Goal: Information Seeking & Learning: Understand process/instructions

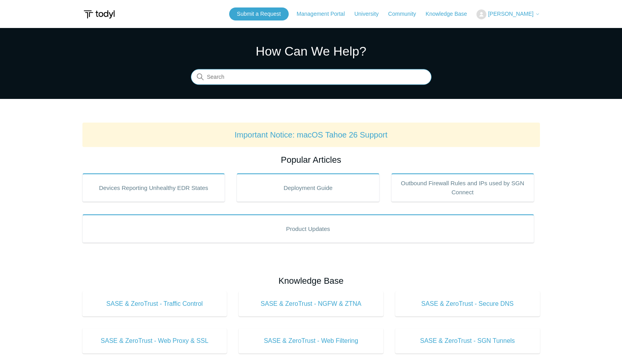
click at [353, 72] on input "Search" at bounding box center [311, 77] width 241 height 16
drag, startPoint x: 189, startPoint y: 77, endPoint x: 121, endPoint y: 77, distance: 67.9
click at [121, 77] on section "How Can We Help? Search There are no matching results in this help center. Sele…" at bounding box center [311, 63] width 622 height 71
type input "sequ"
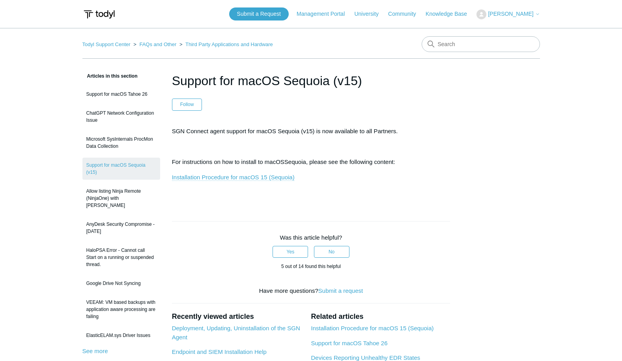
click at [264, 175] on link "Installation Procedure for macOS 15 (Sequoia)" at bounding box center [233, 177] width 123 height 7
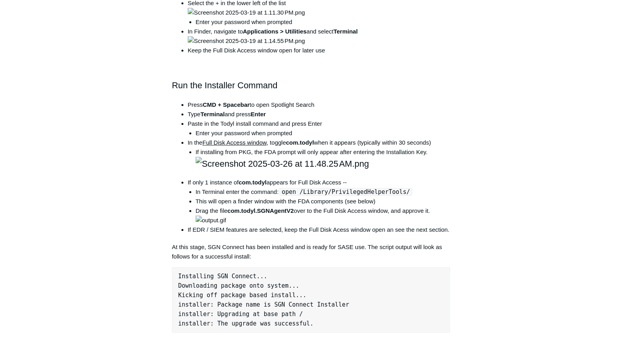
scroll to position [592, 0]
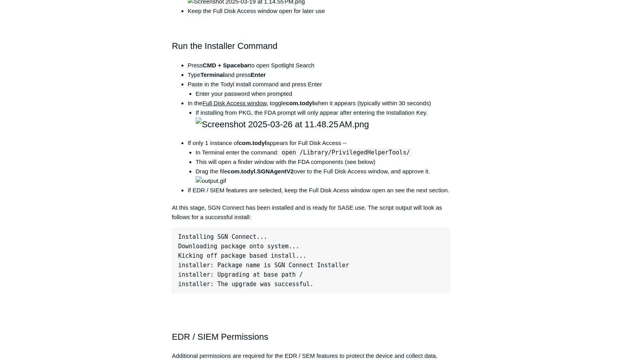
click at [468, 180] on div "Articles in this section Installation Procedure for macOS 15 (Sequoia) Check to…" at bounding box center [311, 218] width 458 height 1479
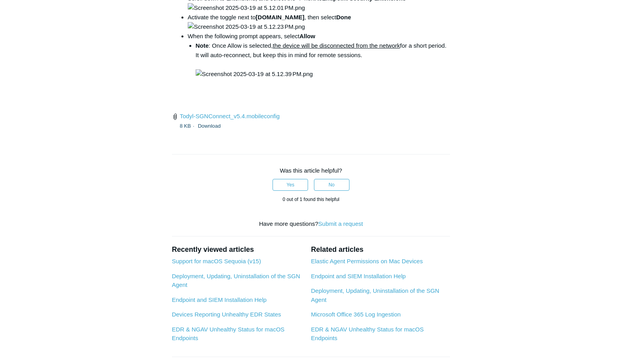
scroll to position [1144, 0]
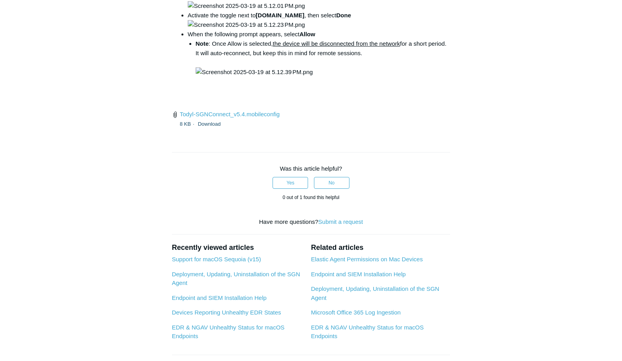
drag, startPoint x: 284, startPoint y: 182, endPoint x: 418, endPoint y: 181, distance: 134.2
copy code "open /Library/PrivilegedHelperTools/"
drag, startPoint x: 411, startPoint y: 184, endPoint x: 402, endPoint y: 182, distance: 8.8
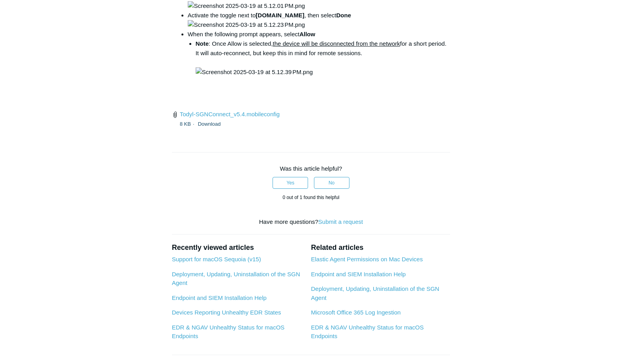
drag, startPoint x: 400, startPoint y: 181, endPoint x: 284, endPoint y: 182, distance: 116.4
copy code "open /Library/PrivilegedHelperTools/"
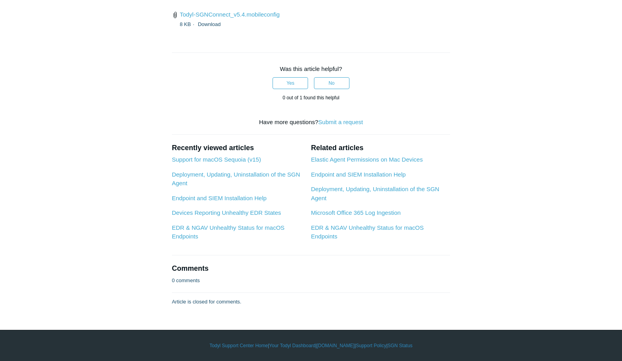
scroll to position [1579, 0]
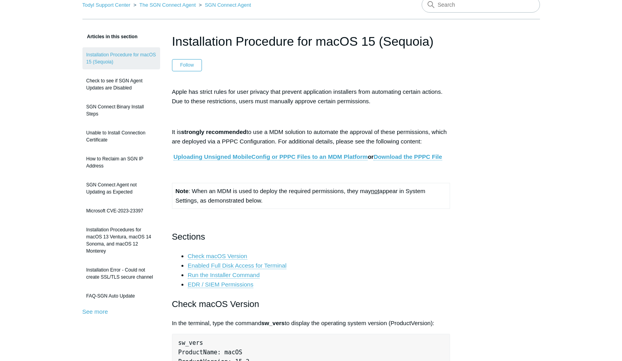
scroll to position [0, 0]
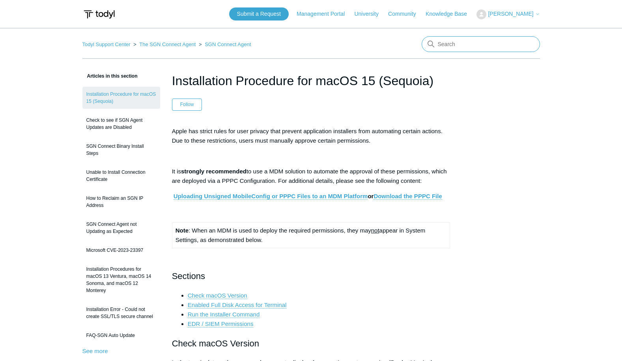
click at [466, 47] on input "Search" at bounding box center [481, 44] width 118 height 16
type input "ipv6"
click at [101, 44] on link "Todyl Support Center" at bounding box center [106, 44] width 48 height 6
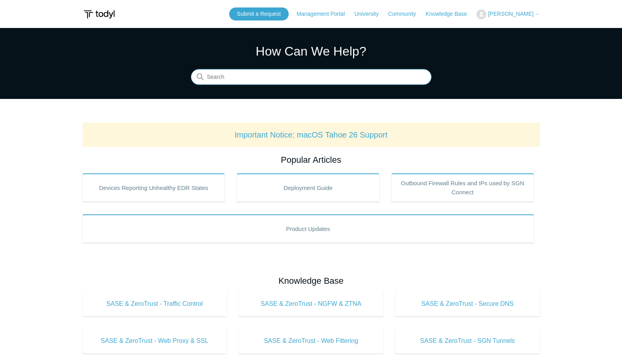
click at [331, 73] on input "Search" at bounding box center [311, 77] width 241 height 16
type input "ipv6"
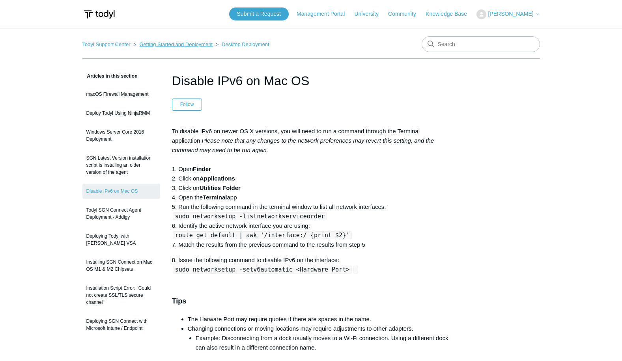
click at [170, 46] on link "Getting Started and Deployment" at bounding box center [175, 44] width 73 height 6
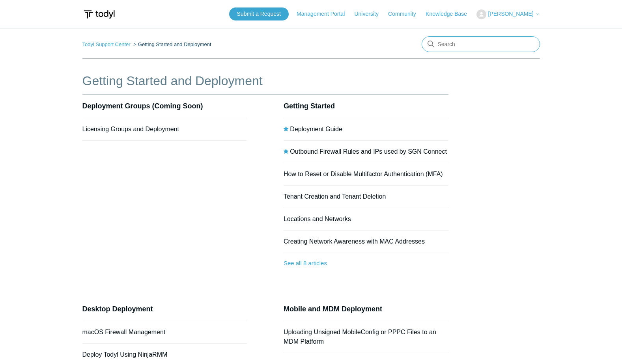
click at [472, 43] on input "Search" at bounding box center [481, 44] width 118 height 16
drag, startPoint x: 456, startPoint y: 41, endPoint x: 372, endPoint y: 40, distance: 83.7
click at [372, 40] on nav "Todyl Support Center Getting Started and Deployment There are no matching resul…" at bounding box center [311, 47] width 458 height 22
type input "sase"
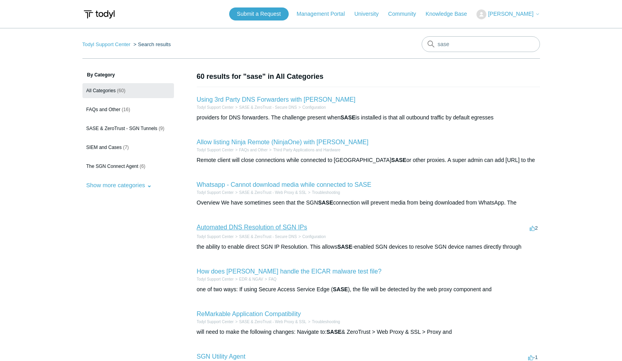
click at [258, 228] on link "Automated DNS Resolution of SGN IPs" at bounding box center [252, 227] width 110 height 7
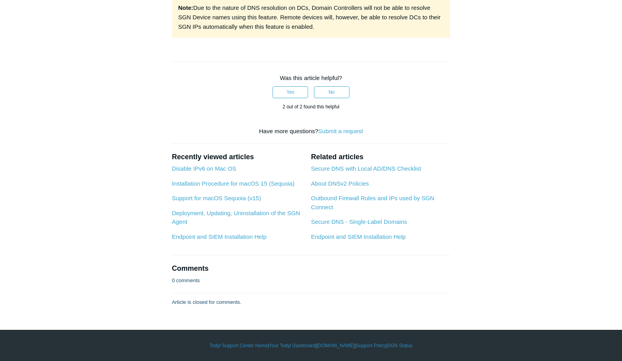
scroll to position [491, 0]
click at [349, 167] on link "Secure DNS with Local AD/DNS Checklist" at bounding box center [366, 168] width 110 height 7
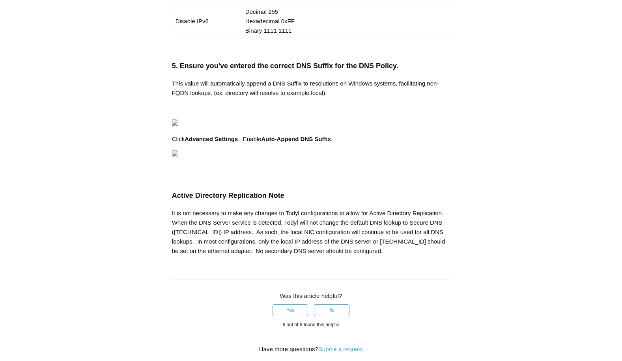
scroll to position [710, 0]
